Goal: Feedback & Contribution: Submit feedback/report problem

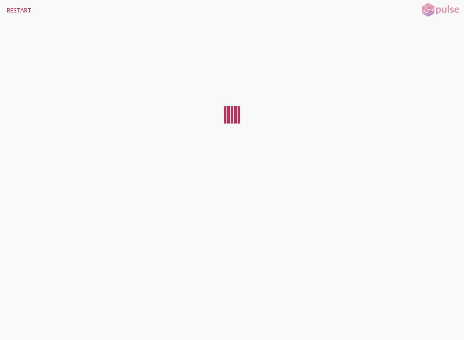
click at [21, 11] on button "RESTART" at bounding box center [19, 10] width 38 height 21
click at [442, 3] on img at bounding box center [440, 9] width 43 height 15
click at [241, 112] on div at bounding box center [231, 114] width 21 height 17
click at [446, 4] on img at bounding box center [440, 9] width 43 height 15
click at [20, 15] on button "RESTART" at bounding box center [19, 10] width 38 height 21
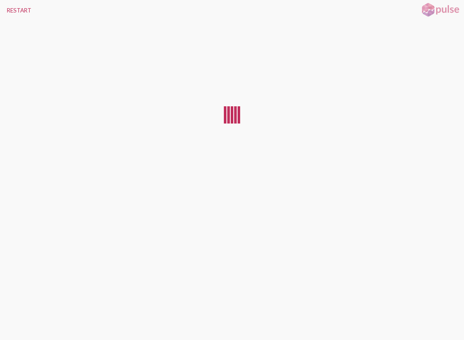
click at [27, 12] on button "RESTART" at bounding box center [19, 10] width 38 height 21
click at [20, 11] on button "RESTART" at bounding box center [19, 10] width 38 height 21
click at [21, 7] on button "RESTART" at bounding box center [19, 10] width 38 height 21
